Goal: Check status: Check status

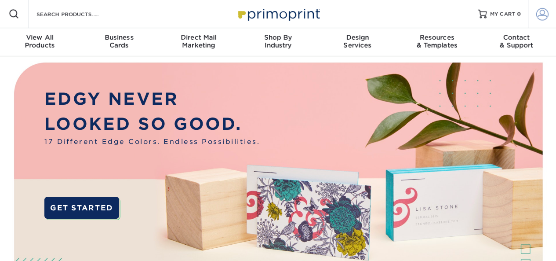
click at [540, 9] on span at bounding box center [543, 14] width 12 height 12
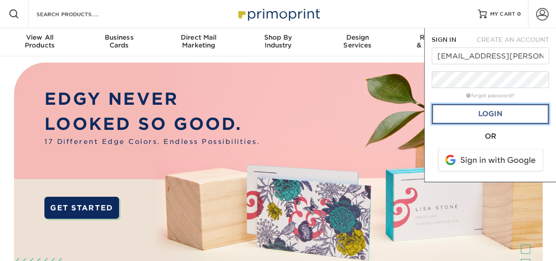
click at [473, 117] on link "Login" at bounding box center [490, 114] width 117 height 20
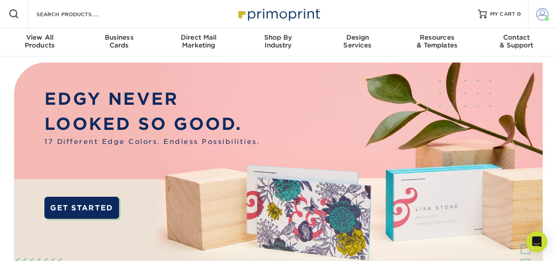
click at [539, 14] on span at bounding box center [543, 14] width 12 height 12
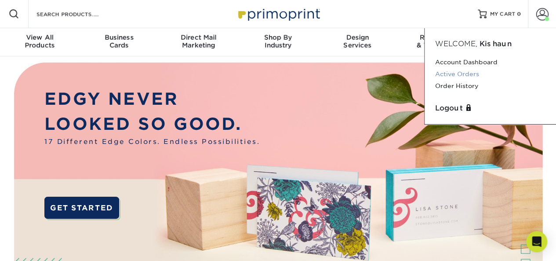
click at [475, 70] on link "Active Orders" at bounding box center [490, 74] width 110 height 12
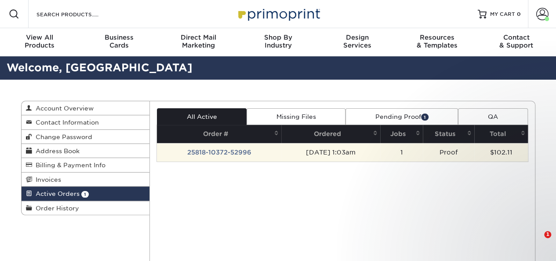
click at [297, 152] on td "08/18/2025 1:03am" at bounding box center [330, 152] width 99 height 18
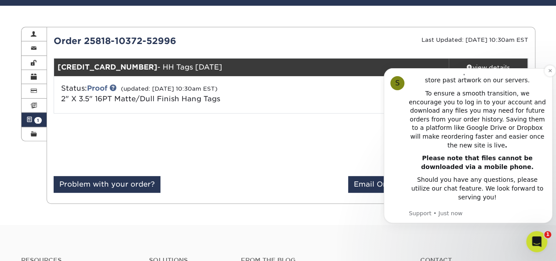
scroll to position [88, 0]
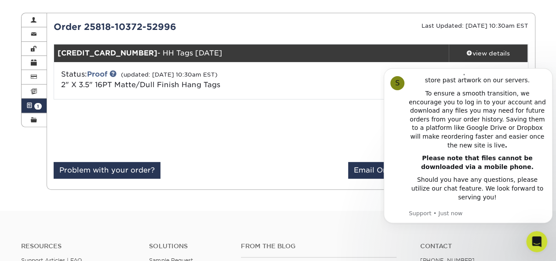
click at [361, 130] on div "Subtotal: $71.00 Sales Tax: $4.97 Shipping: $26.14 Total: $102.11" at bounding box center [413, 130] width 244 height 48
click at [550, 71] on icon "Dismiss notification" at bounding box center [550, 70] width 5 height 5
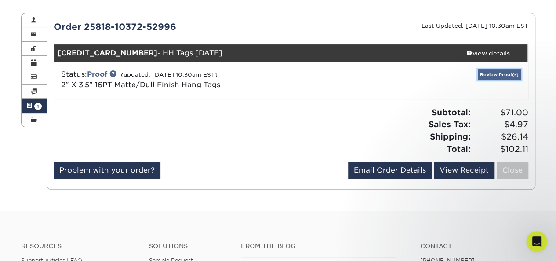
click at [490, 72] on link "Review Proof(s)" at bounding box center [499, 74] width 43 height 11
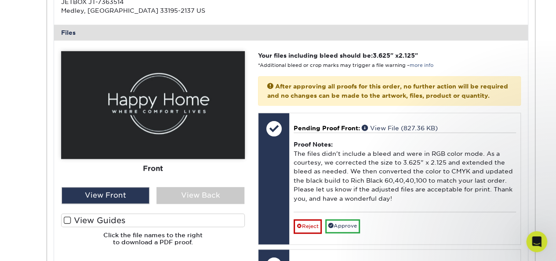
scroll to position [352, 0]
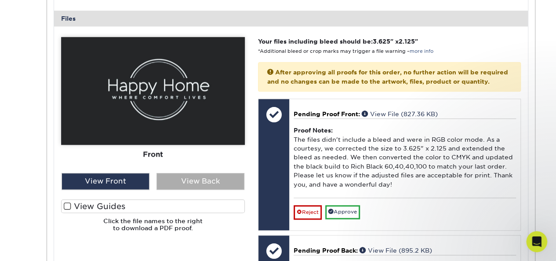
click at [223, 182] on div "View Back" at bounding box center [201, 181] width 88 height 17
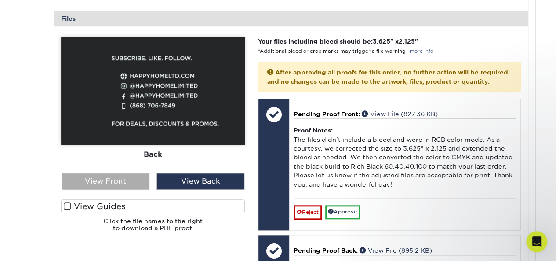
click at [136, 184] on div "View Front" at bounding box center [106, 181] width 88 height 17
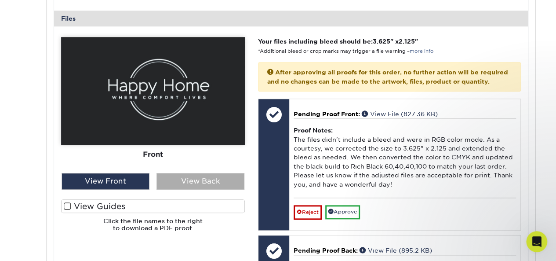
click at [192, 182] on div "View Back" at bounding box center [201, 181] width 88 height 17
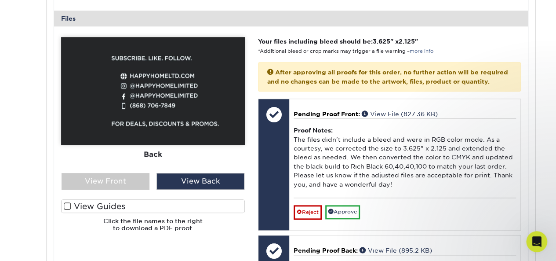
click at [69, 206] on span at bounding box center [67, 206] width 7 height 8
click at [0, 0] on input "View Guides" at bounding box center [0, 0] width 0 height 0
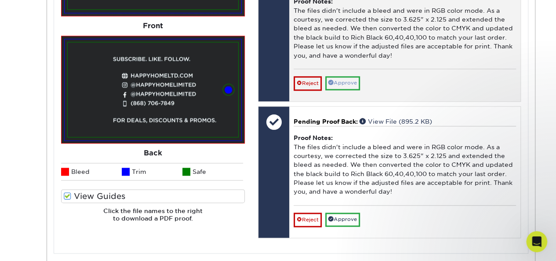
scroll to position [396, 0]
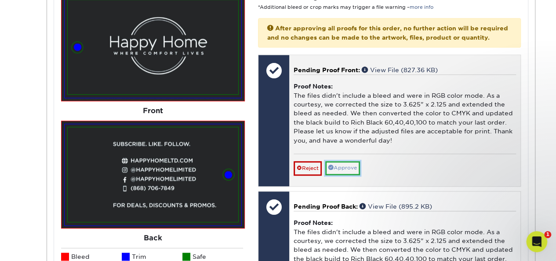
click at [347, 164] on link "Approve" at bounding box center [342, 168] width 35 height 14
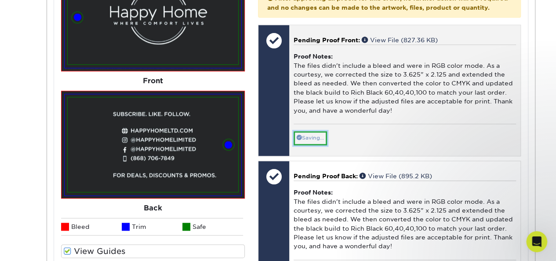
scroll to position [528, 0]
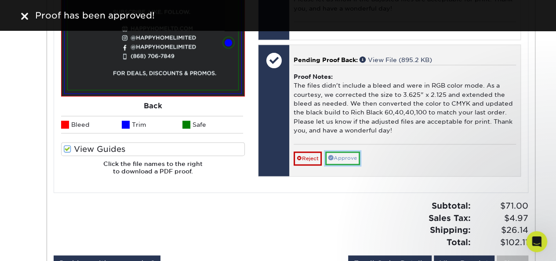
click at [349, 159] on link "Approve" at bounding box center [342, 158] width 35 height 14
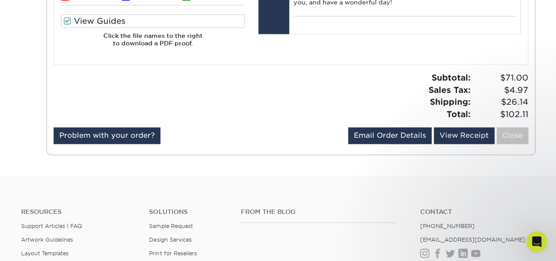
scroll to position [660, 0]
